Goal: Transaction & Acquisition: Purchase product/service

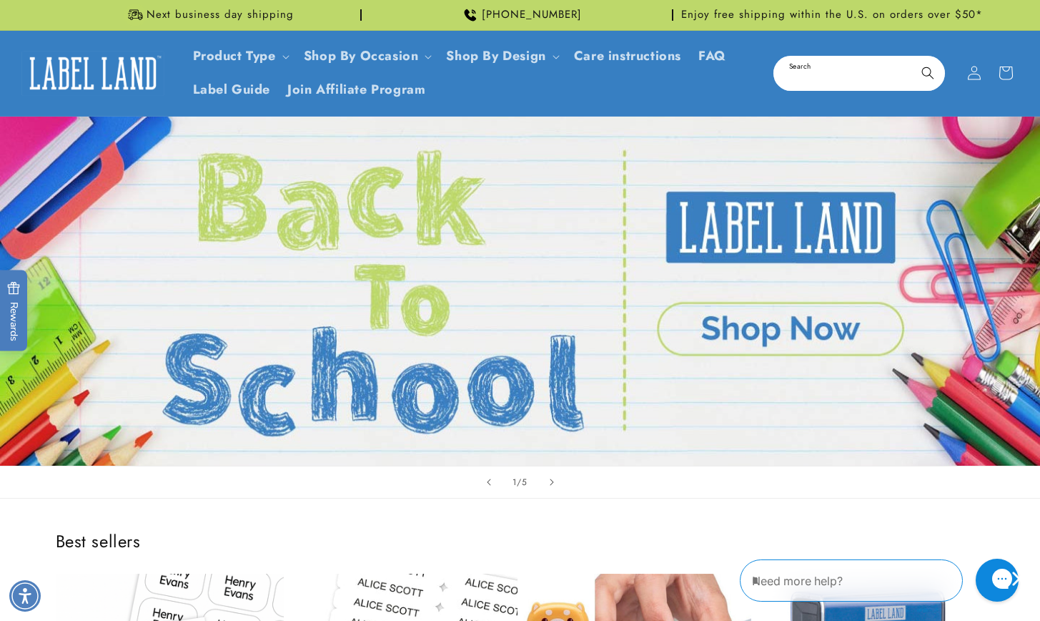
click at [814, 71] on input "Search" at bounding box center [859, 73] width 169 height 32
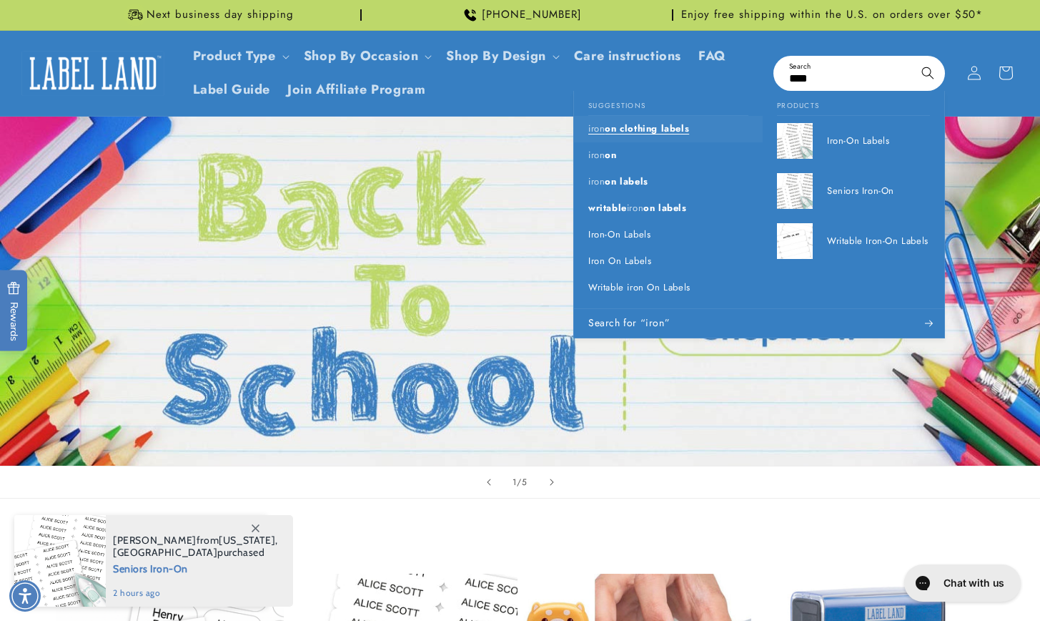
type input "****"
click at [605, 129] on span "on clothing labels" at bounding box center [647, 129] width 84 height 14
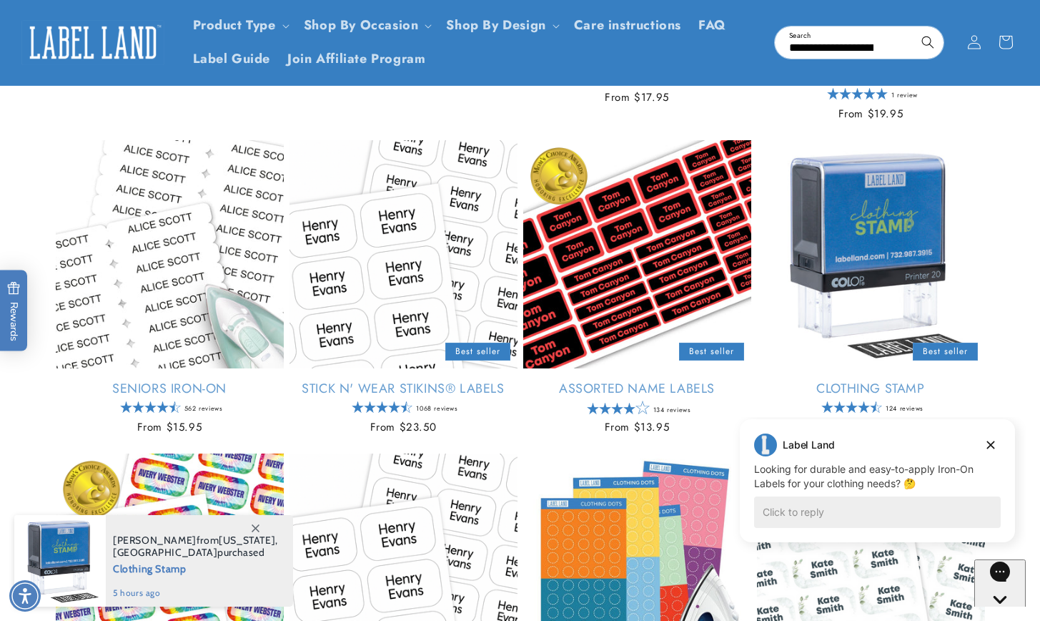
scroll to position [243, 0]
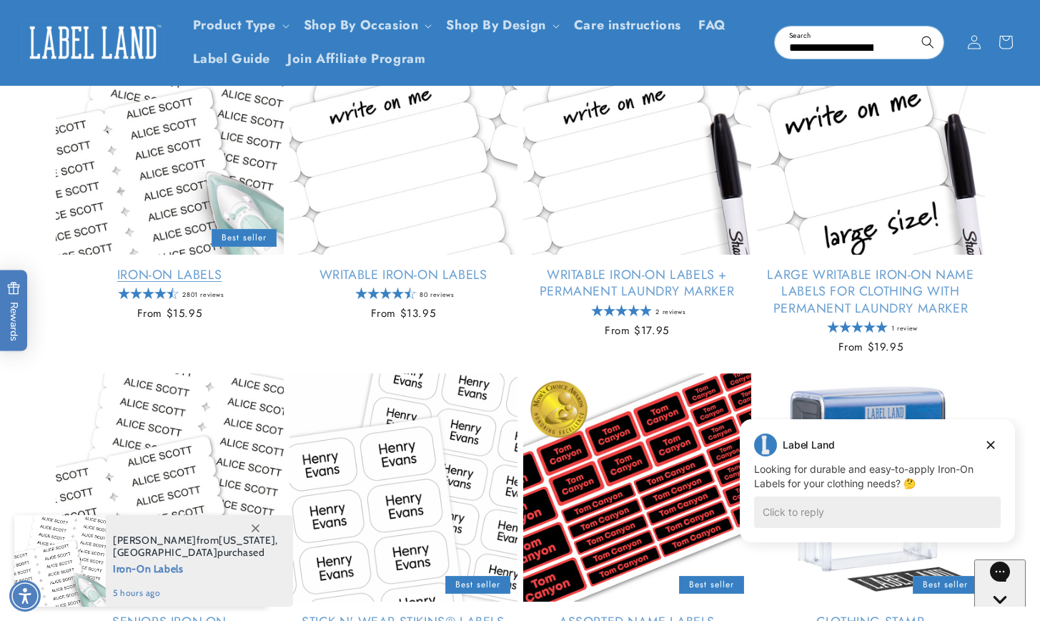
click at [174, 267] on link "Iron-On Labels" at bounding box center [170, 275] width 228 height 16
click at [172, 267] on link "Iron-On Labels" at bounding box center [170, 275] width 228 height 16
